Goal: Information Seeking & Learning: Learn about a topic

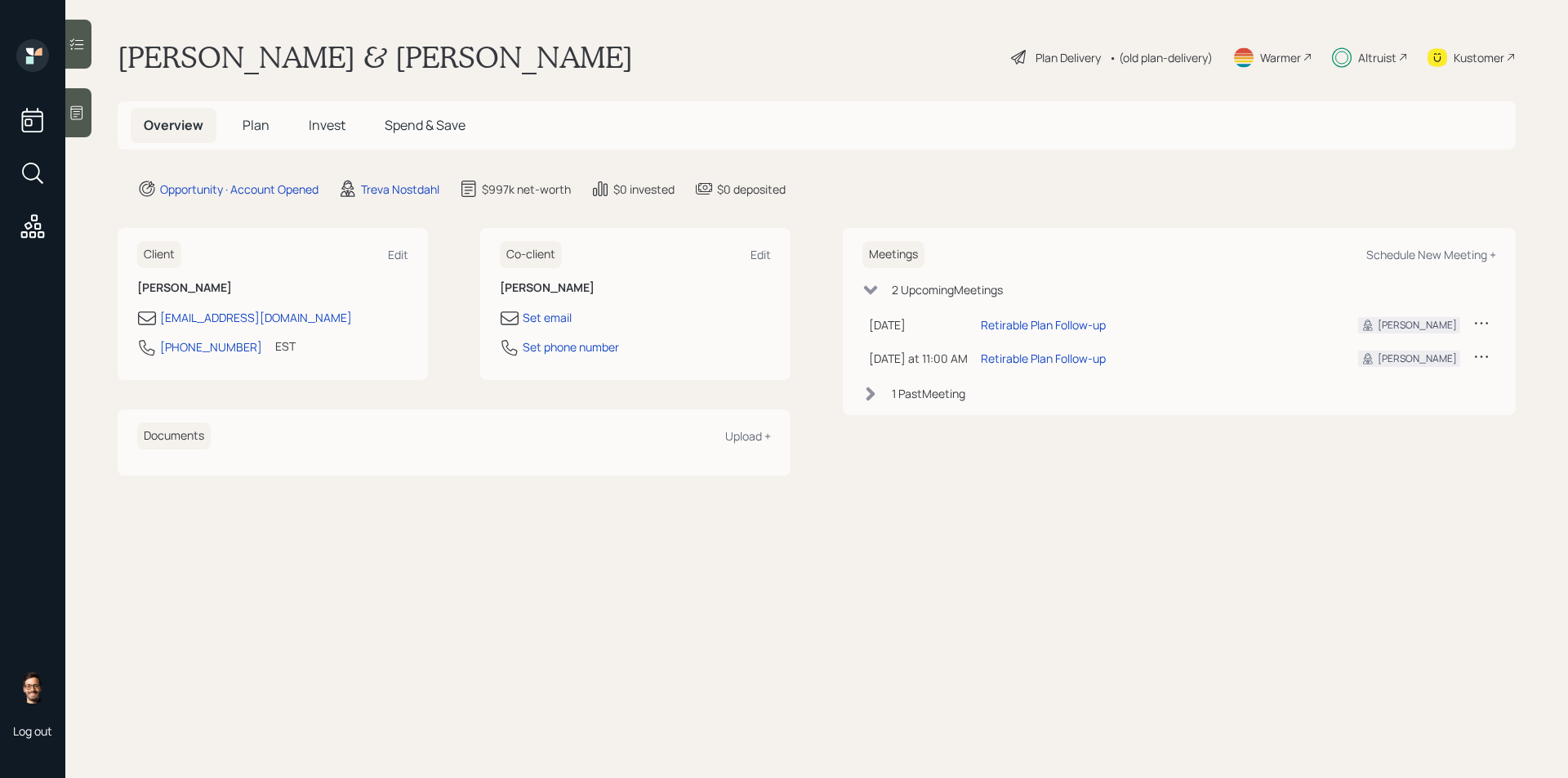
click at [312, 118] on span "Invest" at bounding box center [328, 125] width 37 height 18
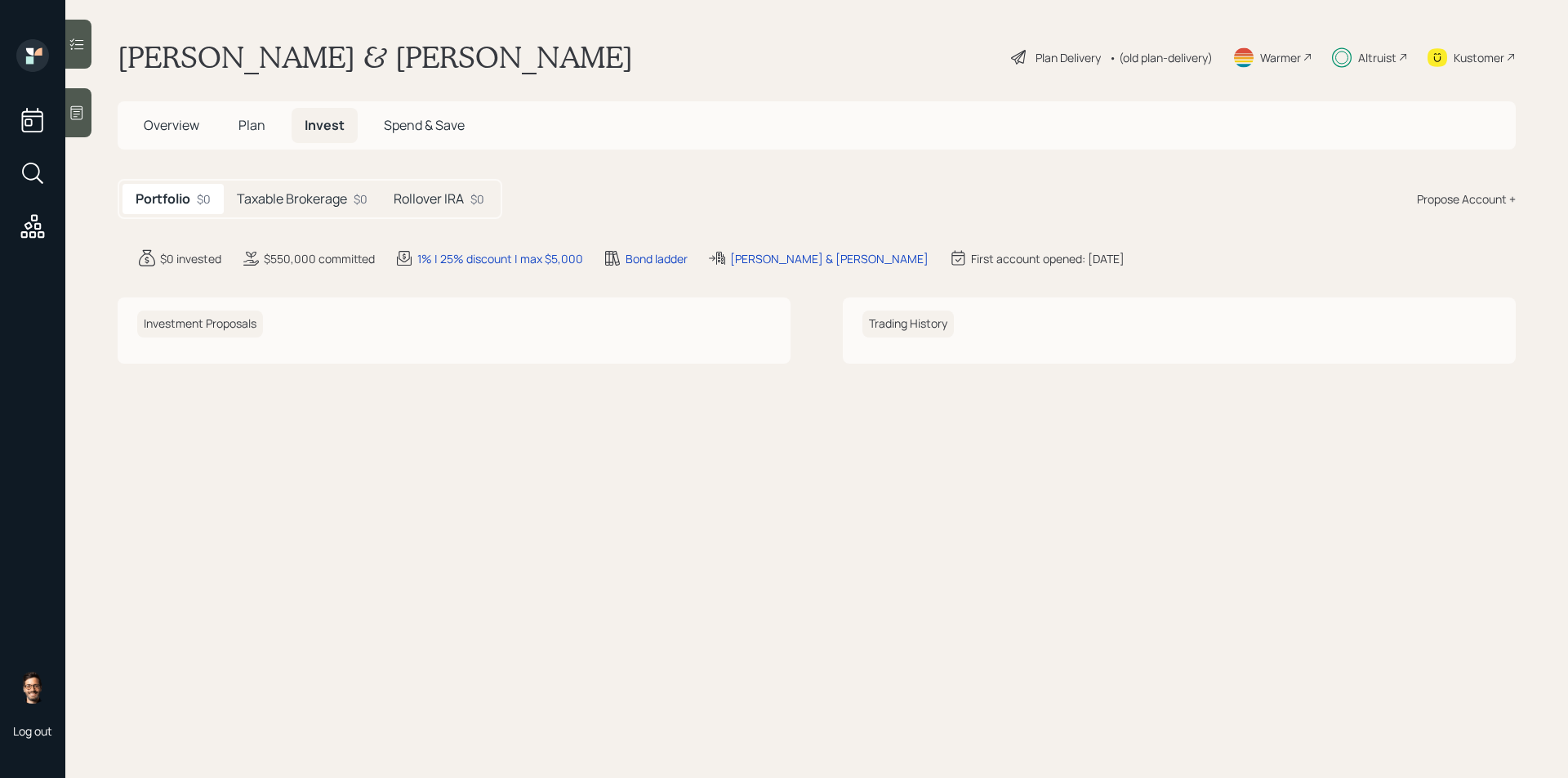
click at [301, 196] on h5 "Taxable Brokerage" at bounding box center [291, 199] width 111 height 16
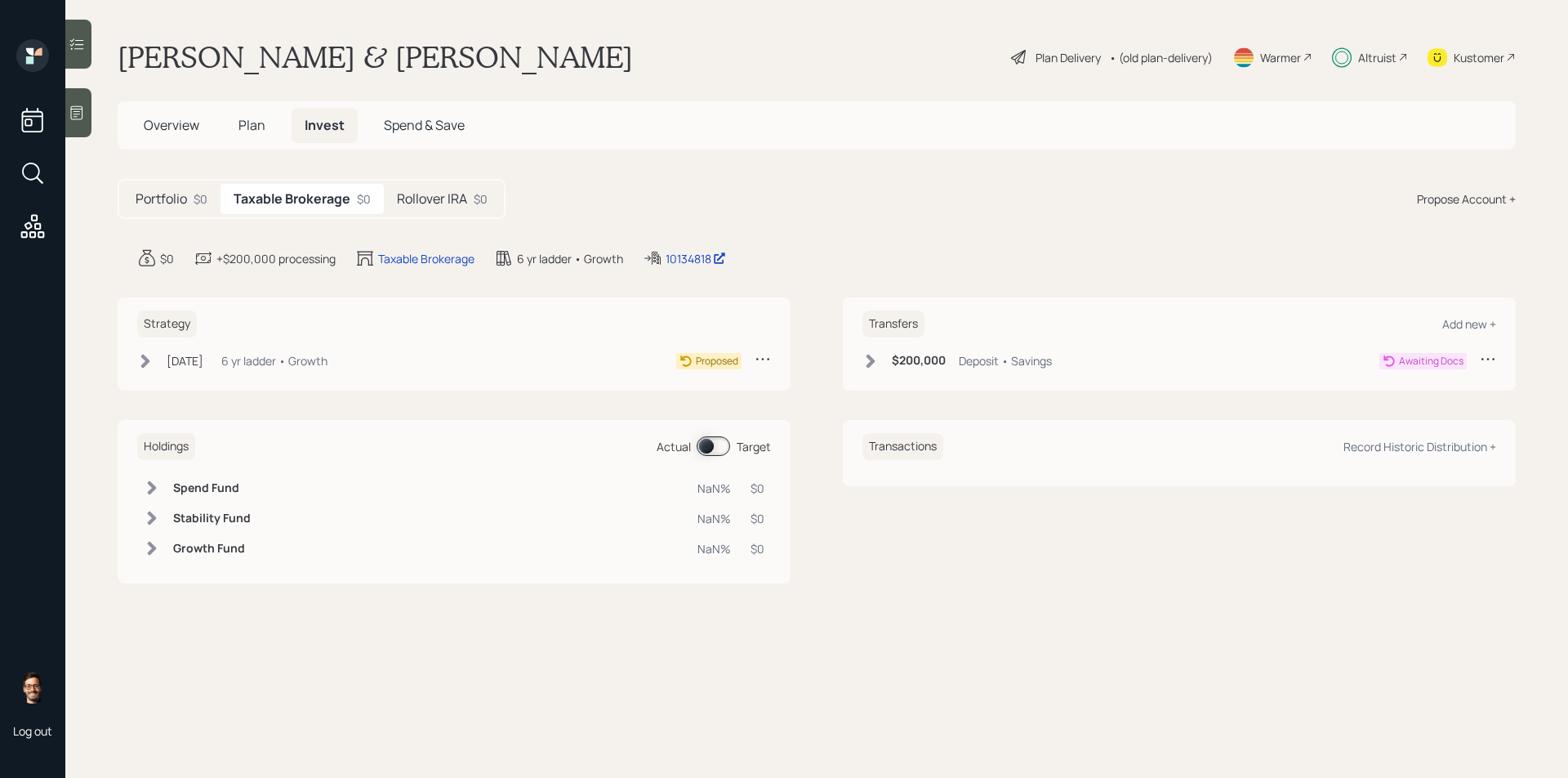
click at [413, 192] on h5 "Rollover IRA" at bounding box center [432, 199] width 70 height 16
